Goal: Transaction & Acquisition: Purchase product/service

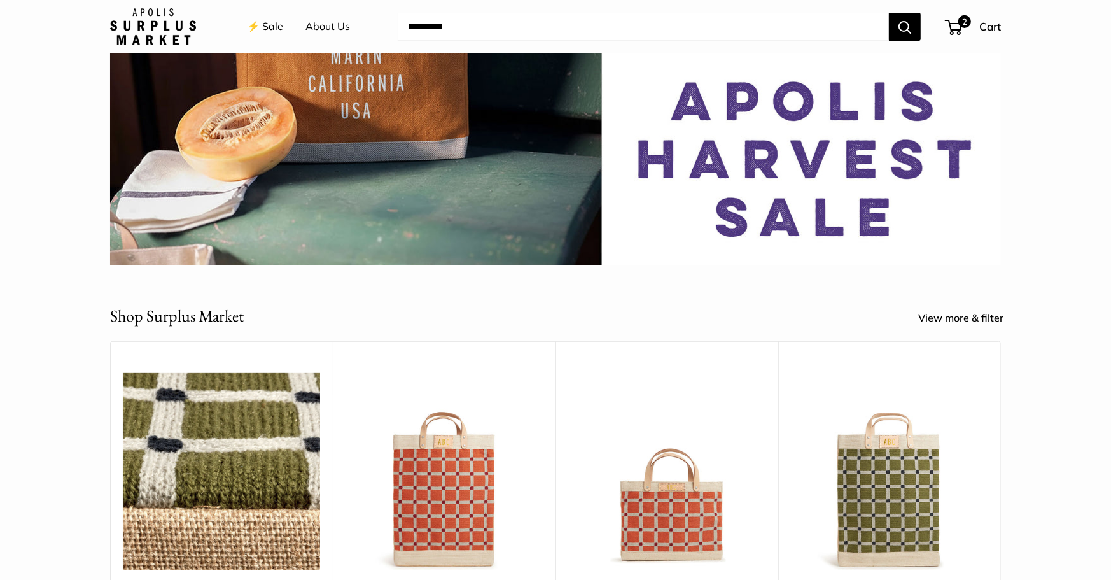
scroll to position [255, 0]
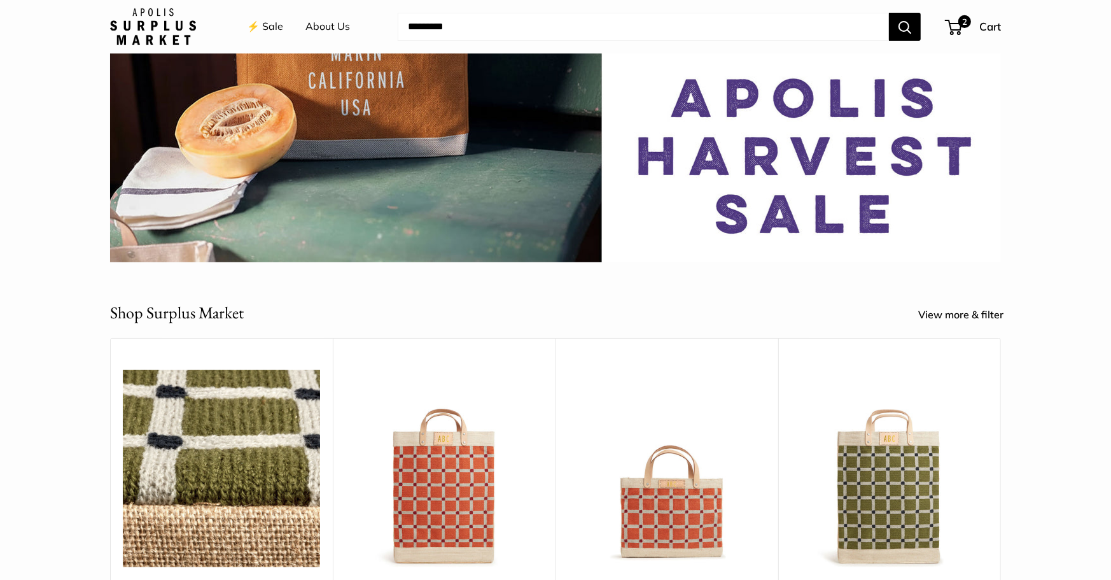
click at [0, 0] on img at bounding box center [0, 0] width 0 height 0
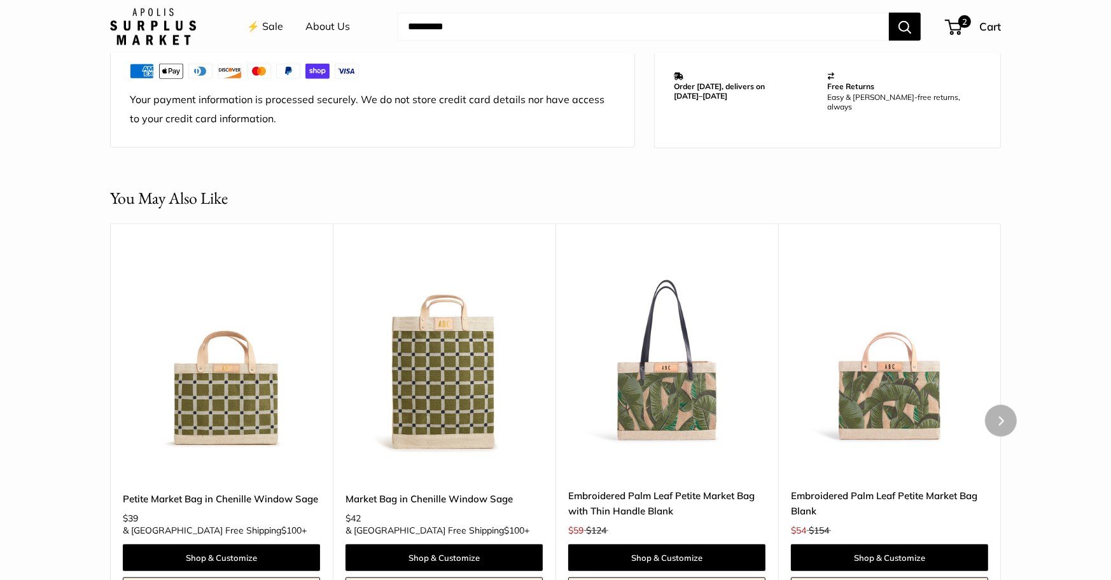
scroll to position [1023, 0]
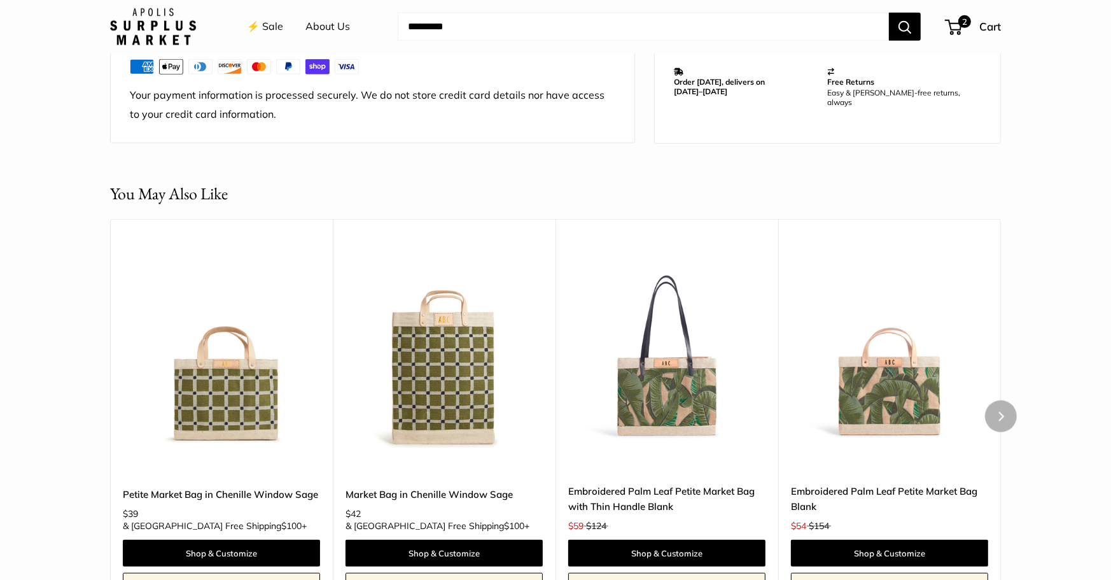
click at [0, 0] on img at bounding box center [0, 0] width 0 height 0
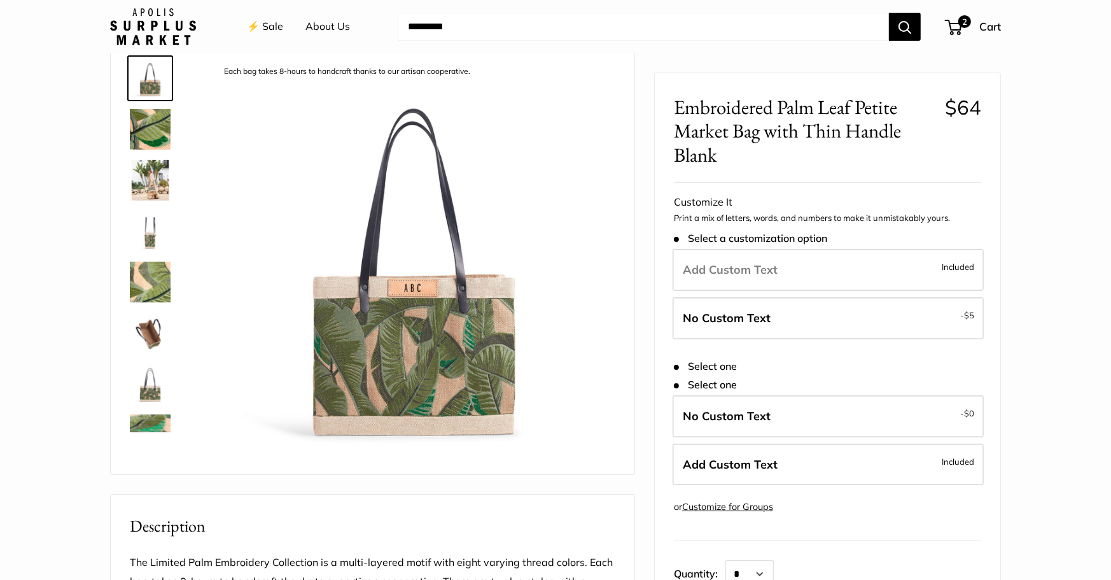
scroll to position [66, 0]
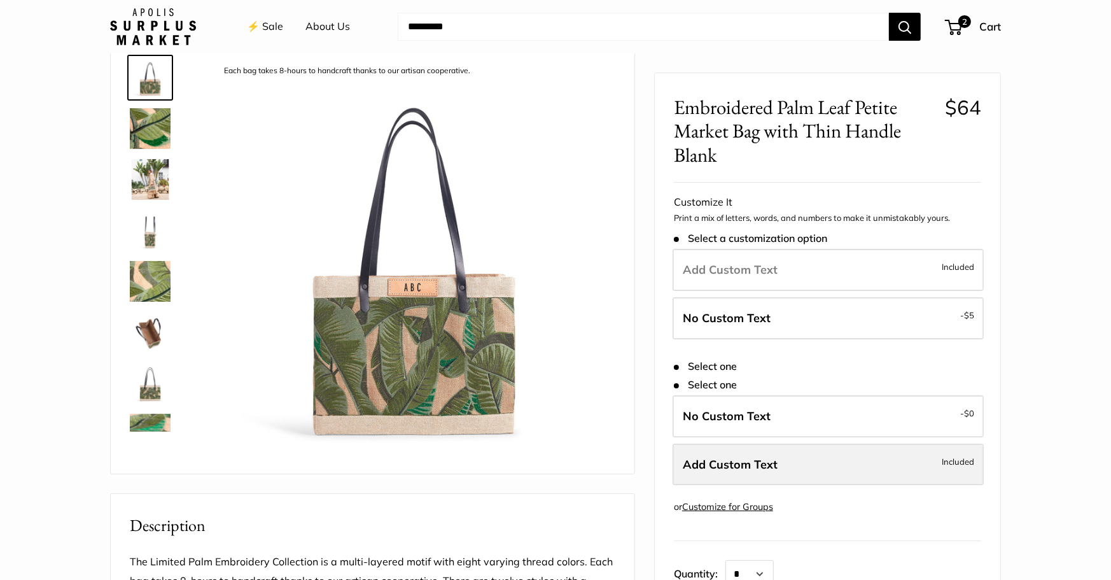
click at [722, 459] on span "Add Custom Text" at bounding box center [730, 464] width 95 height 15
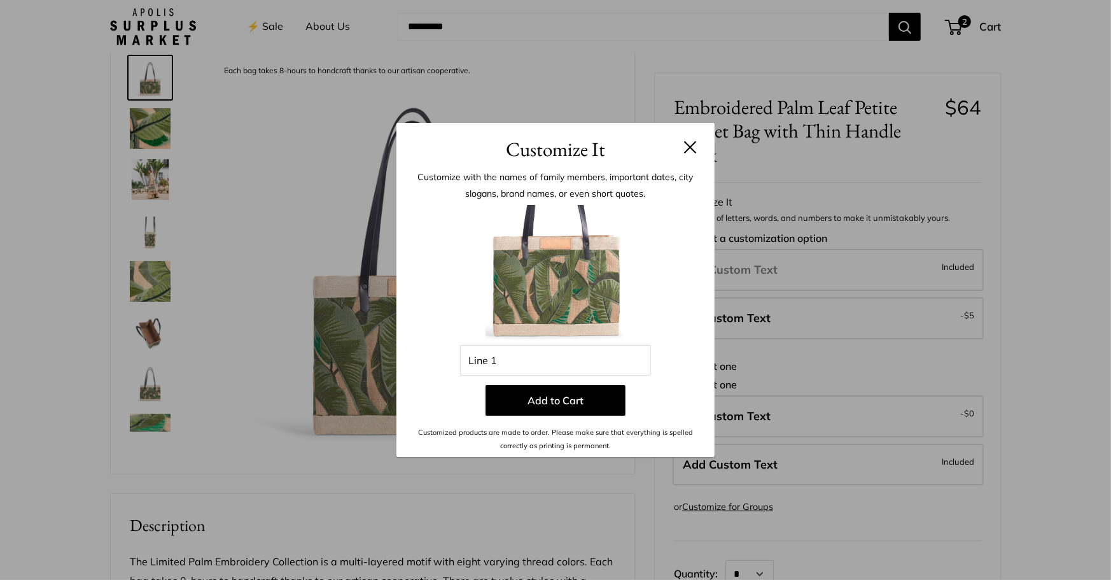
click at [693, 146] on button at bounding box center [690, 147] width 13 height 13
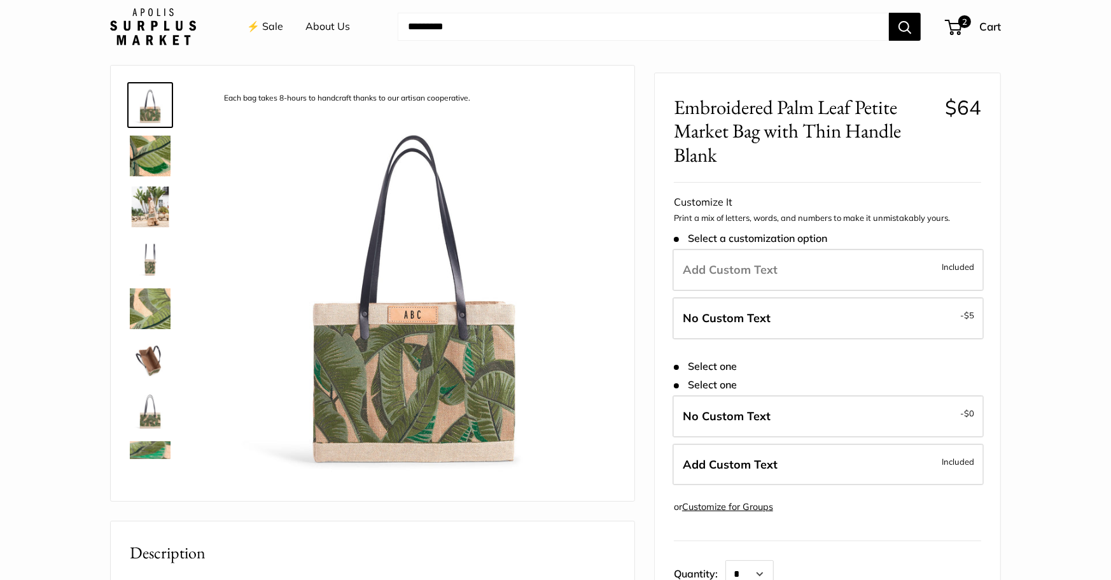
scroll to position [0, 0]
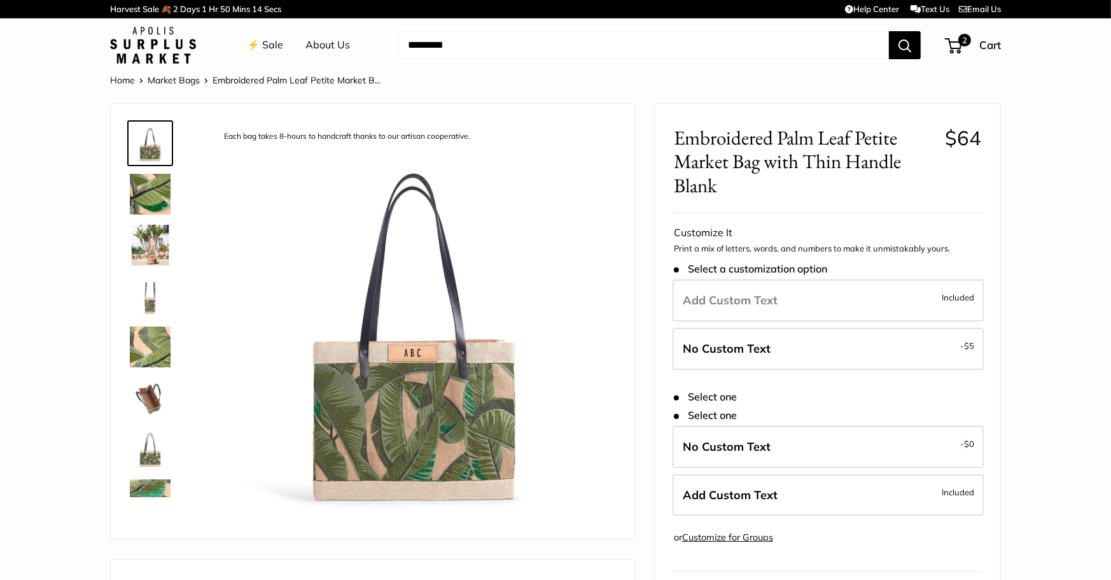
click at [265, 43] on link "⚡️ Sale" at bounding box center [265, 45] width 36 height 19
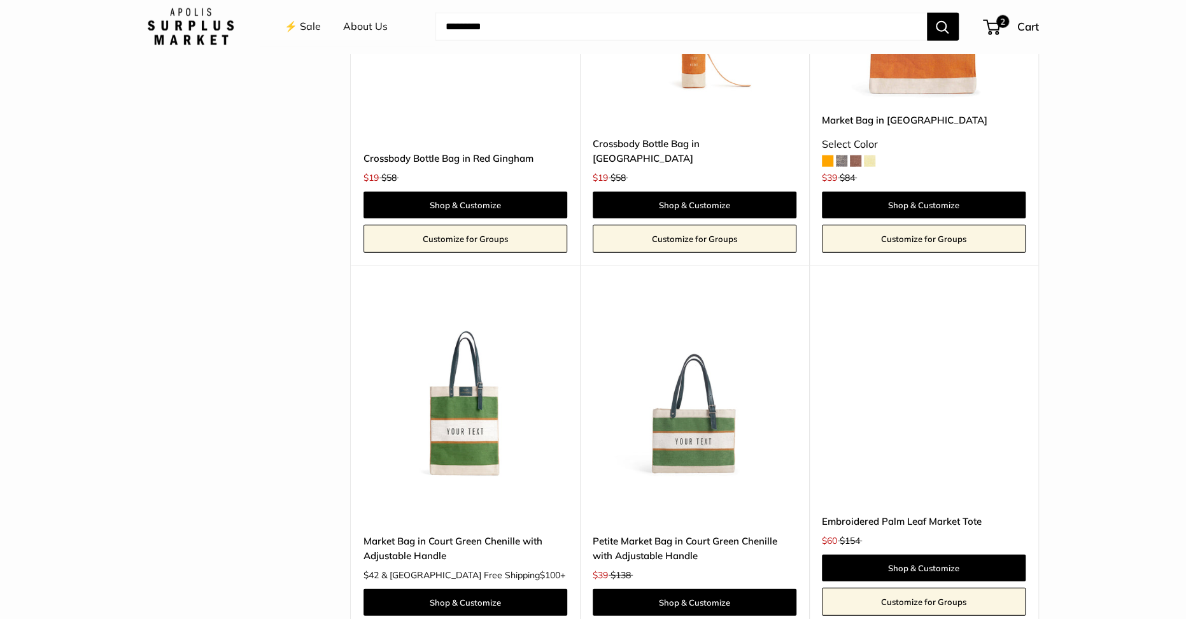
scroll to position [2357, 0]
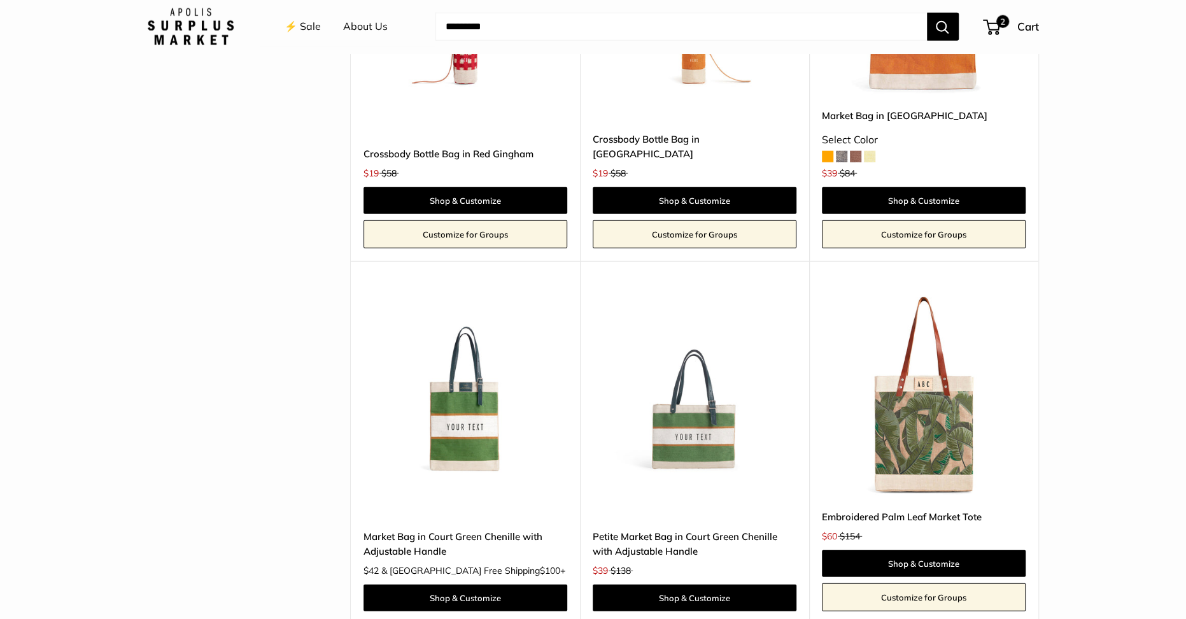
click at [0, 0] on img at bounding box center [0, 0] width 0 height 0
